Goal: Answer question/provide support

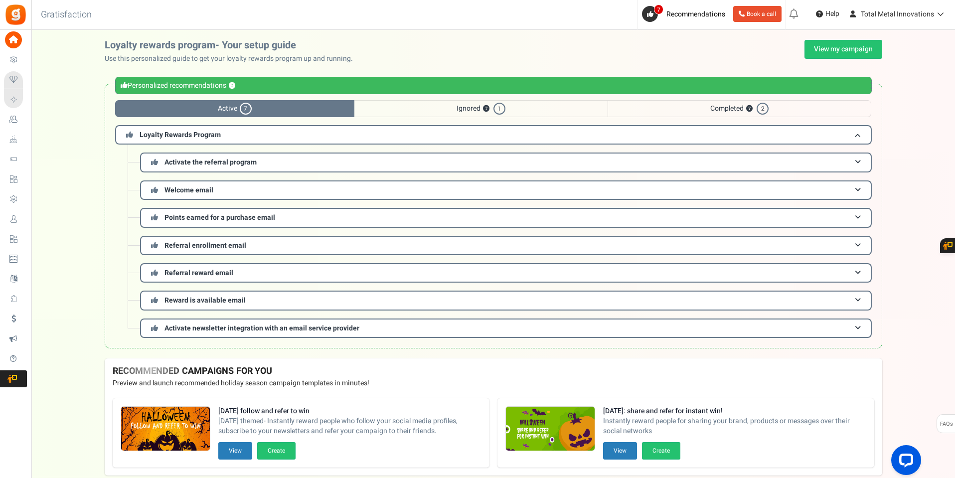
click at [0, 0] on span "Purchase to win" at bounding box center [0, 0] width 0 height 0
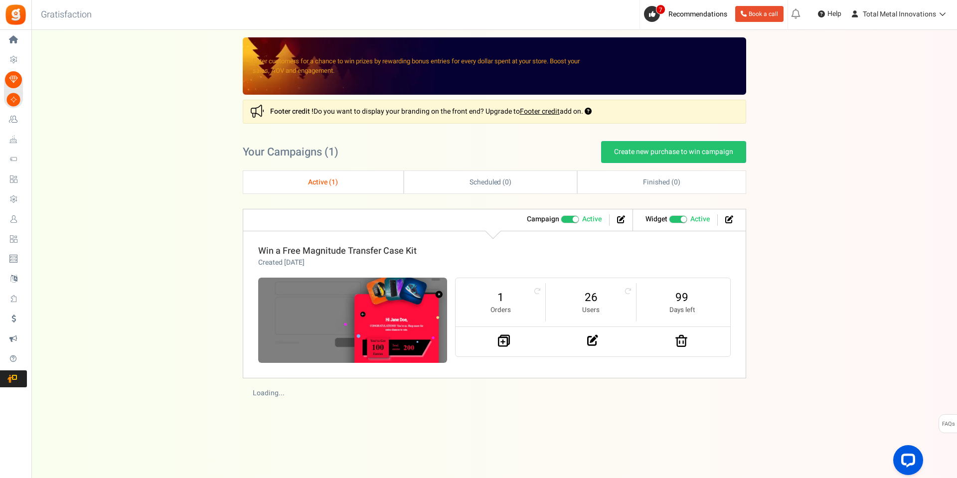
click at [336, 244] on link "Win a Free Magnitude Transfer Case Kit" at bounding box center [337, 250] width 158 height 13
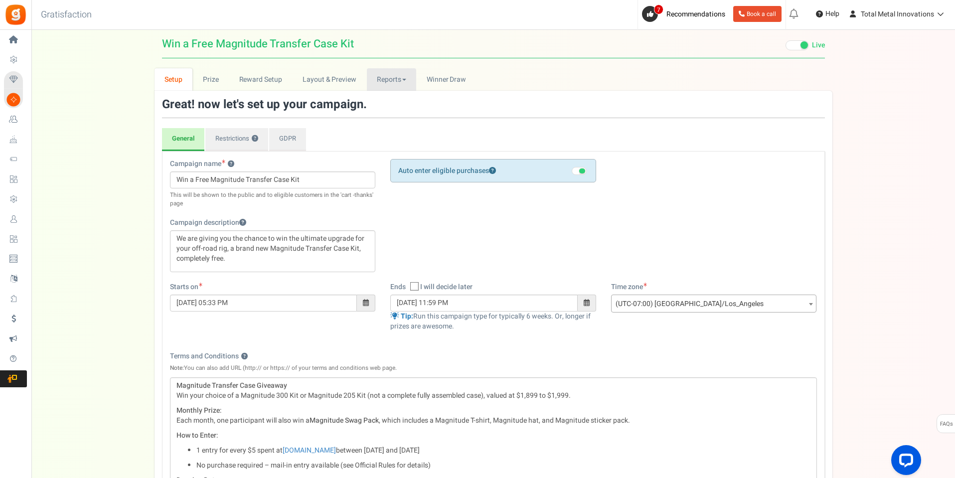
click at [381, 82] on link "Reports" at bounding box center [392, 79] width 50 height 22
click at [382, 104] on link "Users" at bounding box center [407, 101] width 80 height 14
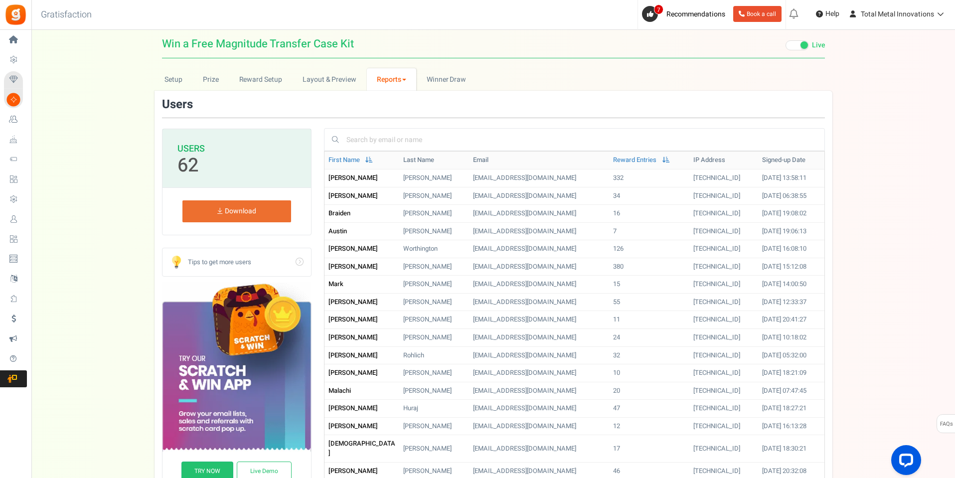
click at [388, 77] on link "Reports" at bounding box center [392, 79] width 50 height 22
click at [388, 111] on link "Entries" at bounding box center [407, 116] width 80 height 14
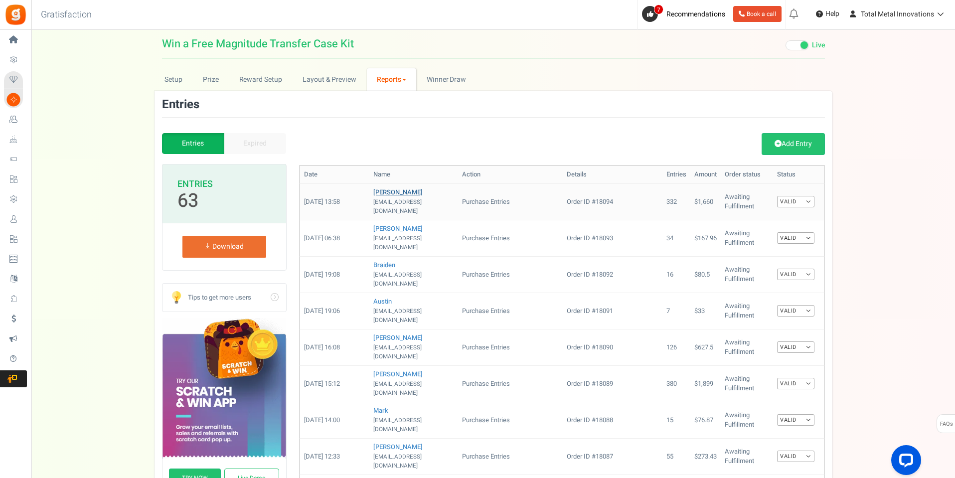
click at [381, 190] on link "Jared" at bounding box center [397, 191] width 49 height 9
click at [385, 191] on link "Jared" at bounding box center [397, 191] width 49 height 9
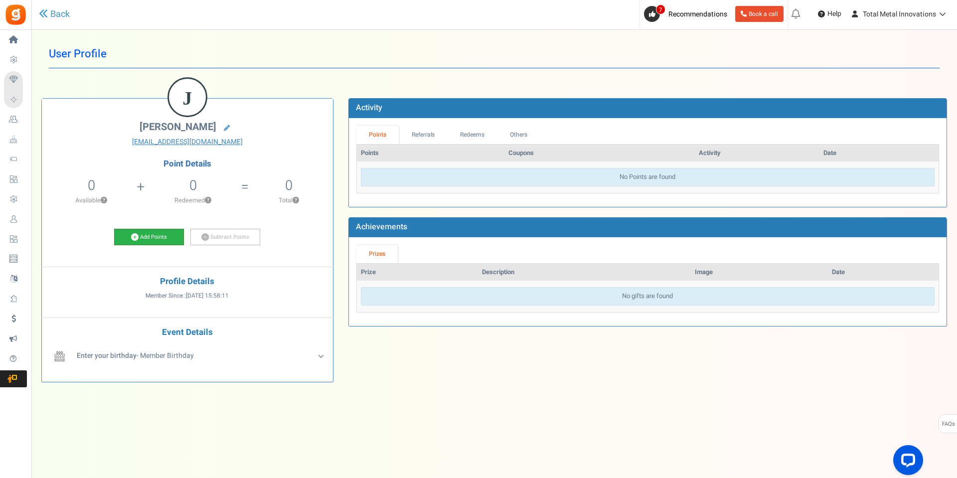
click at [155, 238] on link "Add Points" at bounding box center [149, 237] width 70 height 17
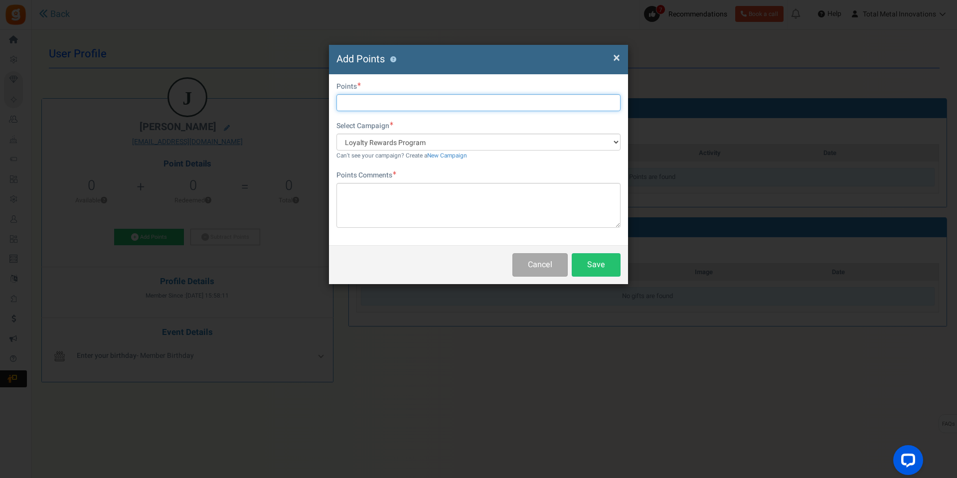
click at [379, 104] on input "text" at bounding box center [478, 102] width 284 height 17
type input "280"
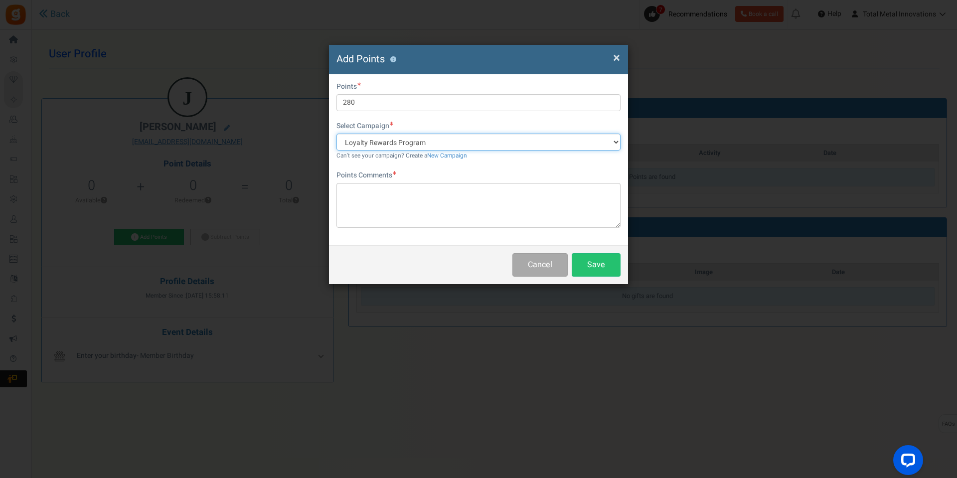
click at [502, 140] on select "Loyalty Rewards Program" at bounding box center [478, 142] width 284 height 17
click at [541, 267] on button "Cancel" at bounding box center [539, 264] width 55 height 23
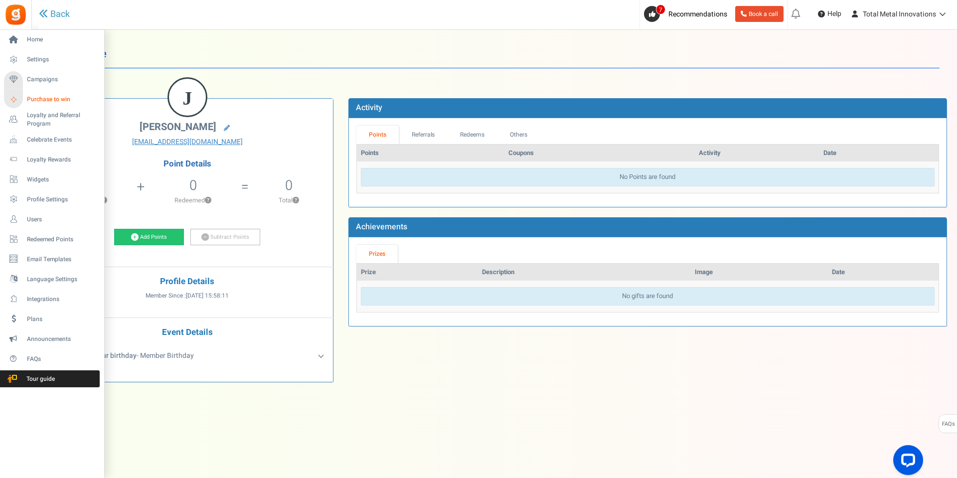
click at [46, 96] on span "Purchase to win" at bounding box center [62, 99] width 70 height 8
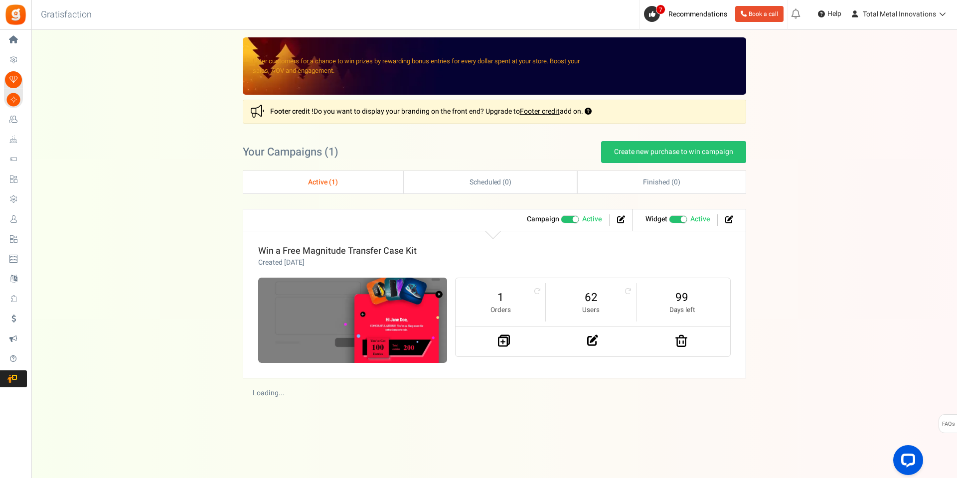
click at [353, 254] on link "Win a Free Magnitude Transfer Case Kit" at bounding box center [337, 250] width 158 height 13
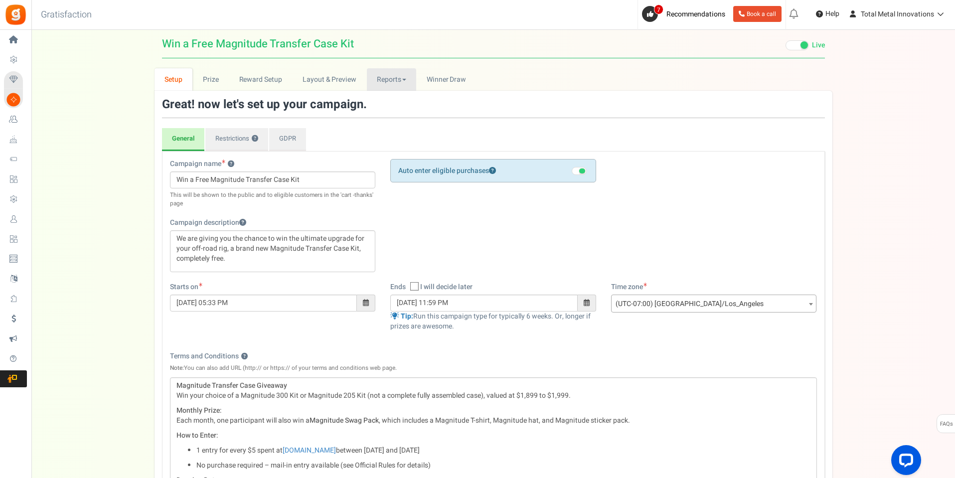
click at [375, 76] on link "Reports" at bounding box center [392, 79] width 50 height 22
click at [386, 114] on link "Entries" at bounding box center [407, 116] width 80 height 14
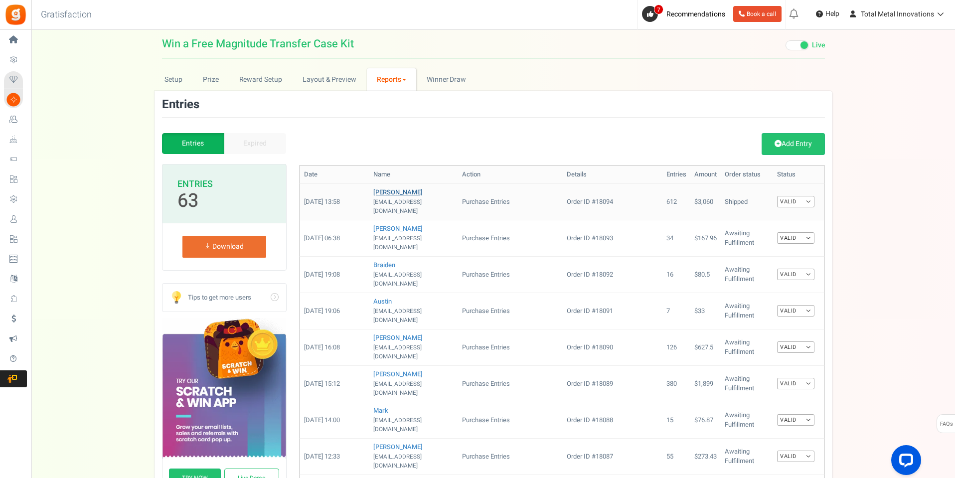
click at [378, 193] on link "Jared" at bounding box center [397, 191] width 49 height 9
